Goal: Information Seeking & Learning: Learn about a topic

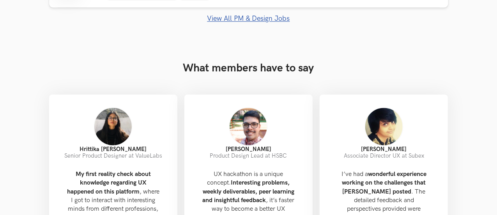
scroll to position [743, 0]
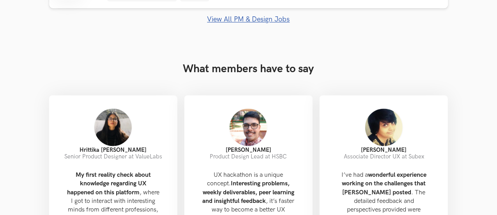
click at [274, 18] on link "View All PM & Design Jobs" at bounding box center [248, 20] width 399 height 8
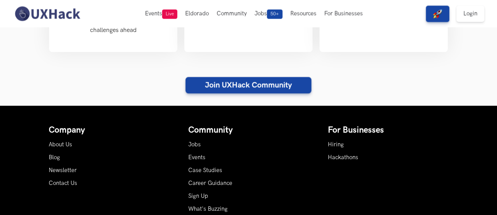
scroll to position [993, 0]
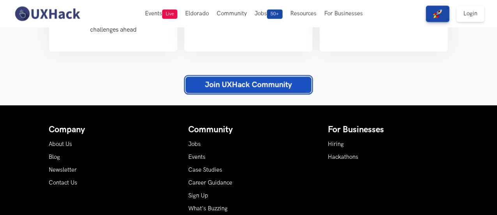
click at [301, 76] on link "Join UXHack Community" at bounding box center [248, 84] width 126 height 16
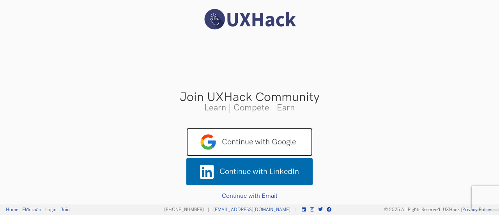
click at [240, 147] on span "Continue with Google" at bounding box center [249, 142] width 126 height 28
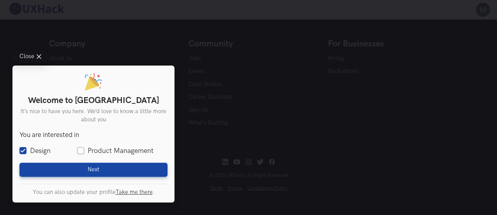
click at [81, 147] on label "Product Management" at bounding box center [115, 151] width 76 height 10
click at [81, 147] on input "Product Management" at bounding box center [80, 150] width 7 height 7
checkbox input "true"
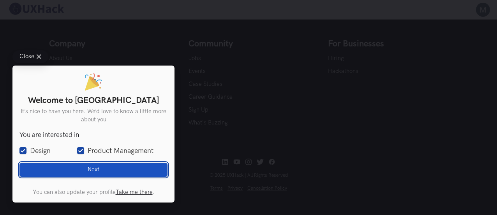
click at [77, 165] on button "Next Loading" at bounding box center [93, 169] width 148 height 14
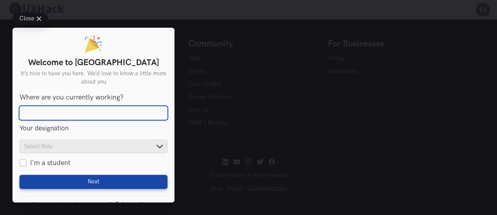
click at [128, 113] on input "Where are you currently working?" at bounding box center [93, 113] width 148 height 14
click at [122, 116] on input "self employed" at bounding box center [93, 113] width 148 height 14
type input "student"
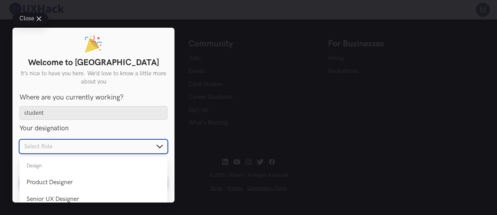
click at [129, 143] on input "text" at bounding box center [93, 146] width 148 height 14
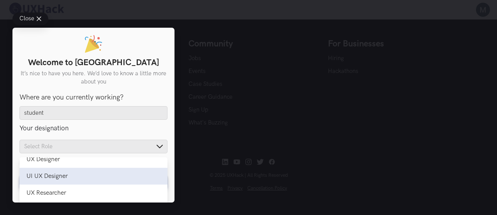
click at [65, 170] on li "UI UX Designer UI UX Designer" at bounding box center [93, 176] width 148 height 17
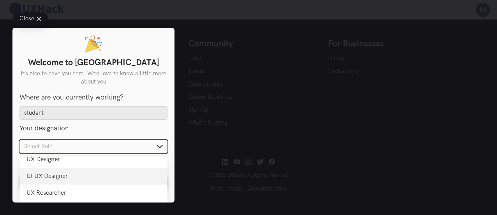
type input "UI UX Designer"
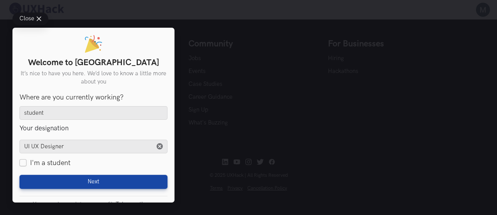
click at [19, 159] on div "Welcome to UXHack It’s nice to have you here. We’d love to know a little more a…" at bounding box center [93, 115] width 162 height 175
click at [23, 162] on label "I'm a student" at bounding box center [44, 163] width 51 height 10
click at [23, 162] on input "I'm a student" at bounding box center [22, 162] width 7 height 7
checkbox input "true"
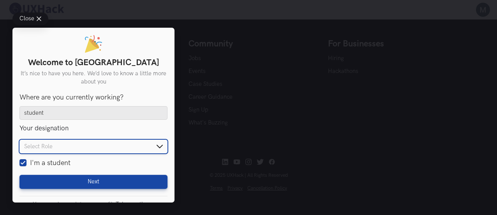
click at [158, 150] on input "text" at bounding box center [93, 146] width 148 height 14
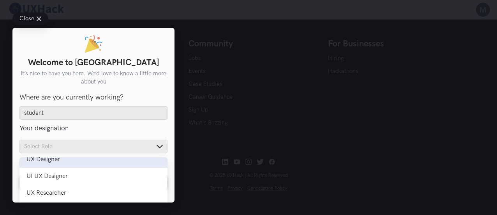
click at [62, 165] on li "UX Designer UX Designer" at bounding box center [93, 159] width 148 height 17
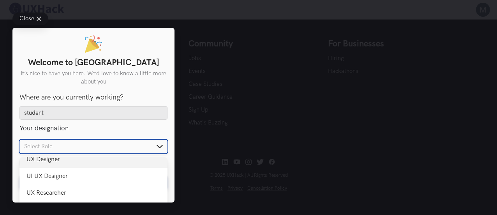
type input "UX Designer"
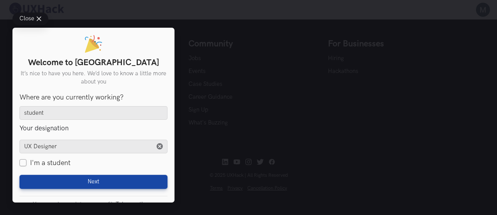
click at [24, 162] on label "I'm a student" at bounding box center [44, 163] width 51 height 10
click at [24, 162] on input "I'm a student" at bounding box center [22, 162] width 7 height 7
checkbox input "true"
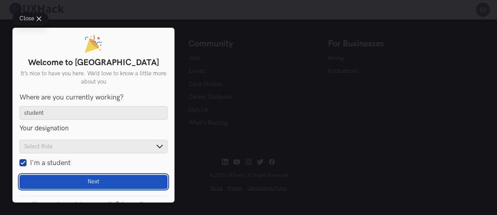
click at [46, 180] on button "Next Loading" at bounding box center [93, 182] width 148 height 14
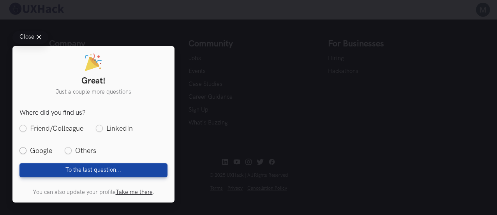
click at [27, 148] on label "Google" at bounding box center [35, 151] width 33 height 10
click at [26, 148] on input "Google" at bounding box center [22, 150] width 7 height 7
radio input "true"
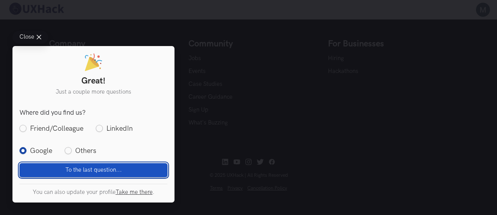
click at [50, 168] on button "To the last question... Loading" at bounding box center [93, 169] width 148 height 14
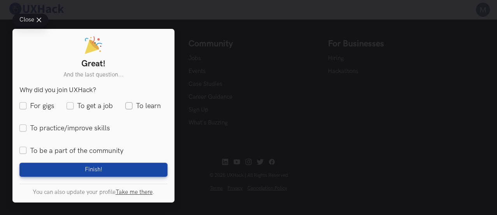
click at [130, 104] on label "To learn" at bounding box center [142, 106] width 35 height 10
click at [130, 104] on input "To learn" at bounding box center [128, 105] width 7 height 7
checkbox input "true"
click at [66, 127] on label "To practice/improve skills" at bounding box center [64, 128] width 90 height 10
click at [26, 127] on input "To practice/improve skills" at bounding box center [22, 128] width 7 height 7
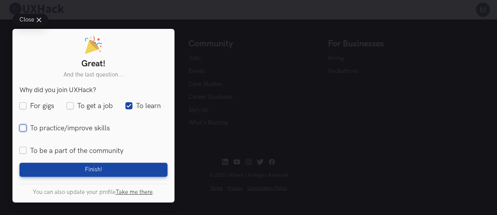
checkbox input "true"
click at [25, 149] on label "To be a part of the community" at bounding box center [71, 151] width 104 height 10
click at [25, 149] on input "To be a part of the community" at bounding box center [22, 150] width 7 height 7
checkbox input "true"
click at [39, 21] on icon at bounding box center [39, 20] width 5 height 5
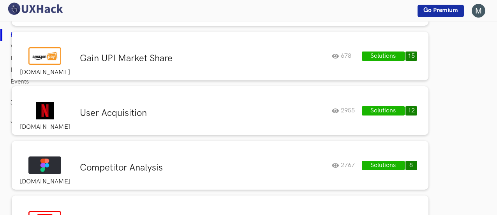
scroll to position [0, 0]
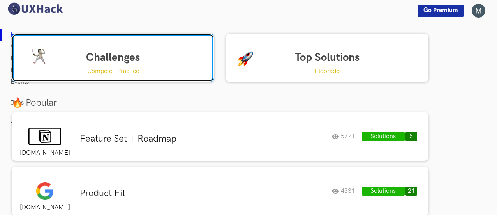
click at [116, 56] on link "Challenges Compete | Practice" at bounding box center [113, 58] width 203 height 48
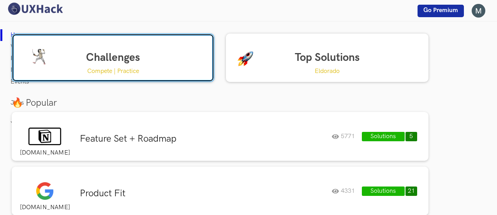
click at [152, 58] on link "Challenges Compete | Practice" at bounding box center [113, 58] width 203 height 48
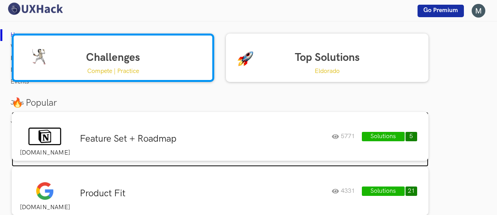
click at [209, 145] on div "Feature Set + Roadmap" at bounding box center [203, 140] width 258 height 15
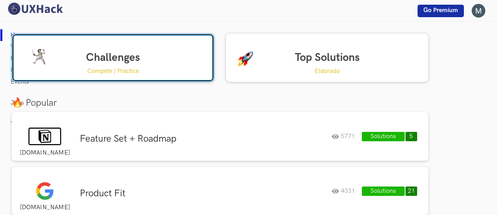
click at [182, 60] on link "Challenges Compete | Practice" at bounding box center [113, 58] width 203 height 48
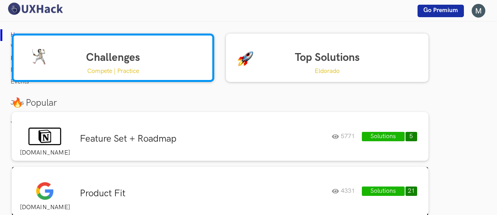
click at [277, 194] on h3 "Product Fit" at bounding box center [203, 193] width 246 height 12
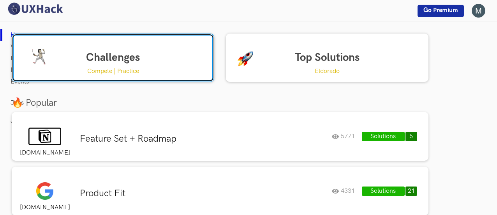
click at [138, 59] on link "Challenges Compete | Practice" at bounding box center [113, 58] width 203 height 48
click at [77, 68] on link "Challenges Compete | Practice" at bounding box center [113, 58] width 203 height 48
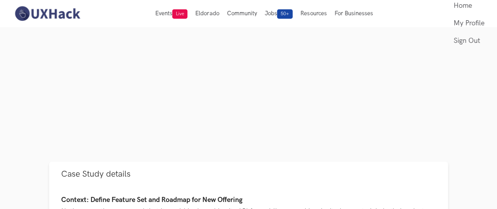
scroll to position [146, 0]
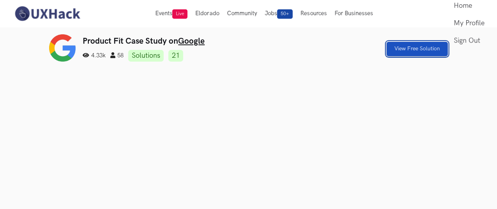
click at [447, 53] on link "View Free Solution" at bounding box center [416, 49] width 61 height 14
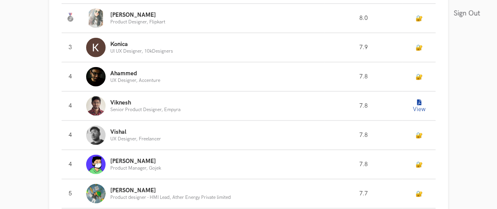
scroll to position [463, 0]
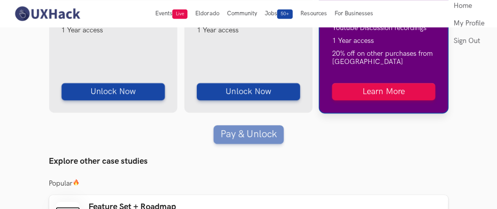
scroll to position [1149, 0]
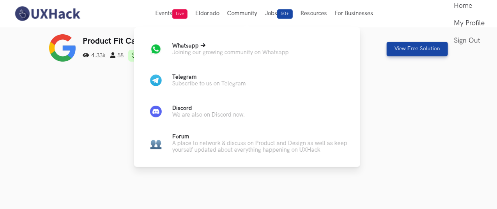
click at [221, 51] on p "Joining our growing community on Whatsapp" at bounding box center [230, 52] width 116 height 7
click at [213, 80] on p "Subscribe to us on Telegram" at bounding box center [209, 83] width 74 height 7
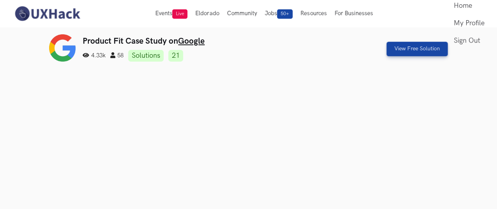
click at [64, 21] on img at bounding box center [46, 13] width 69 height 16
click at [66, 20] on img at bounding box center [46, 13] width 69 height 16
